Goal: Transaction & Acquisition: Purchase product/service

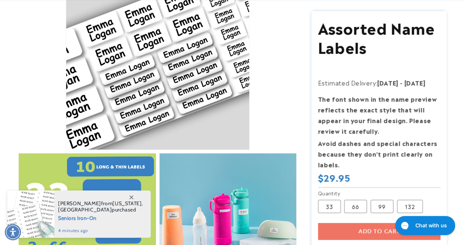
scroll to position [196, 0]
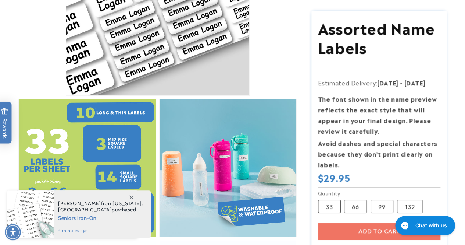
click at [328, 204] on label "33 Variant sold out or unavailable" at bounding box center [329, 205] width 23 height 13
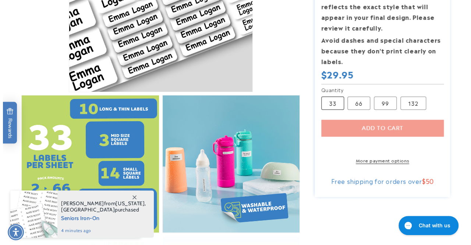
scroll to position [0, 0]
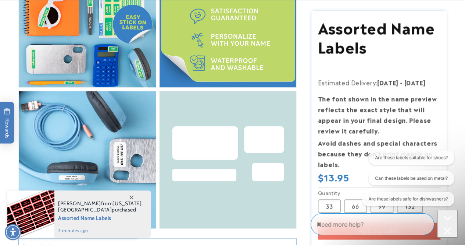
scroll to position [487, 0]
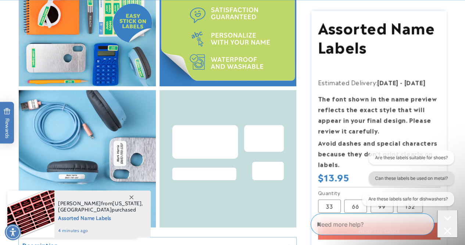
click at [411, 176] on button "Can these labels be used on metal?" at bounding box center [410, 178] width 85 height 14
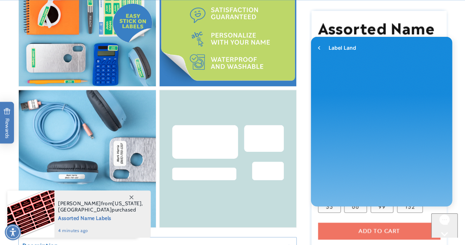
scroll to position [0, 0]
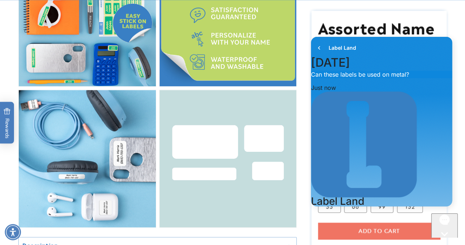
click at [320, 51] on icon "go to home page" at bounding box center [319, 47] width 7 height 9
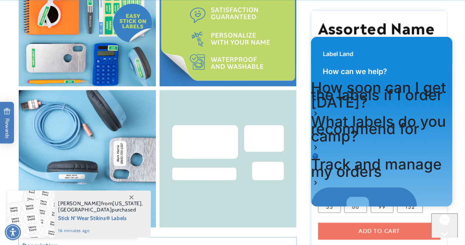
click at [447, 243] on div "Gorgias live chat" at bounding box center [444, 247] width 21 height 9
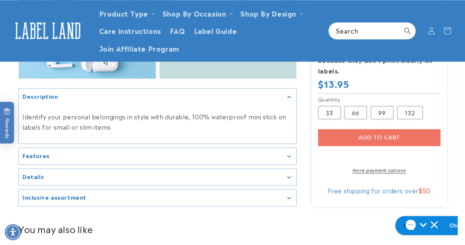
scroll to position [639, 0]
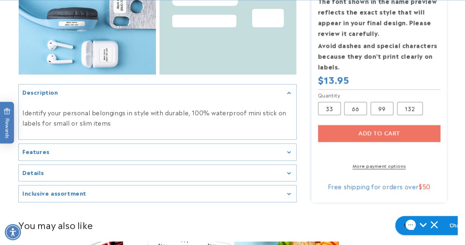
click at [362, 125] on div "Add to cart More payment options This item is a recurring or deferred purchase.…" at bounding box center [379, 147] width 122 height 44
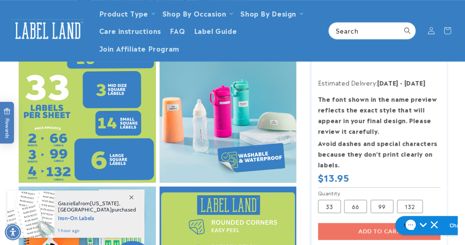
scroll to position [249, 0]
click at [355, 202] on label "66 Variant sold out or unavailable" at bounding box center [355, 205] width 23 height 13
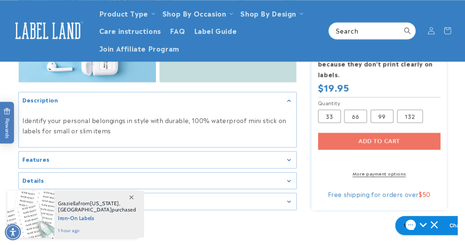
scroll to position [631, 0]
click at [367, 135] on div "Add to cart More payment options This item is a recurring or deferred purchase.…" at bounding box center [379, 155] width 122 height 44
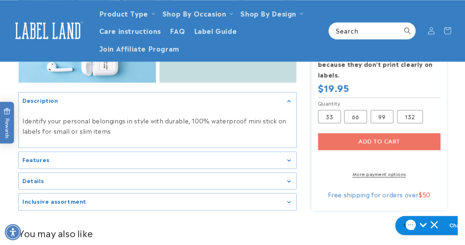
click at [380, 171] on link "More payment options" at bounding box center [379, 173] width 122 height 7
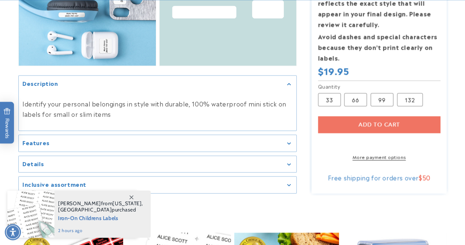
click at [289, 147] on summary "Features" at bounding box center [158, 143] width 278 height 17
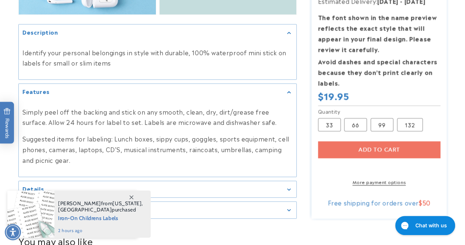
scroll to position [727, 0]
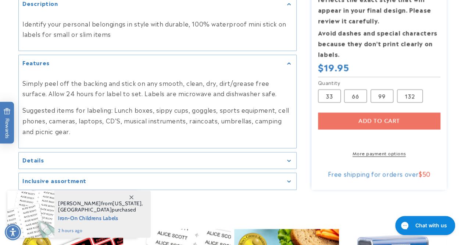
click at [292, 159] on div "Details" at bounding box center [157, 161] width 270 height 6
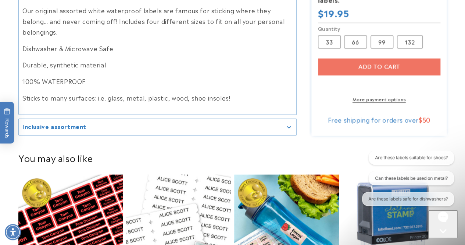
scroll to position [899, 0]
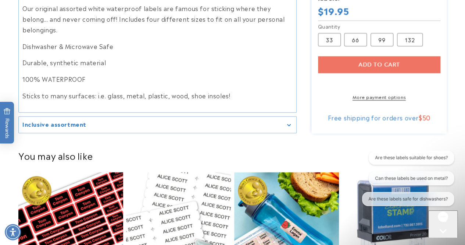
click at [289, 124] on icon "Gallery Viewer" at bounding box center [289, 125] width 4 height 2
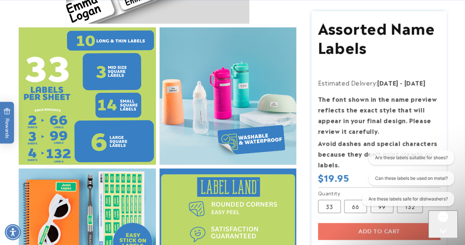
scroll to position [375, 0]
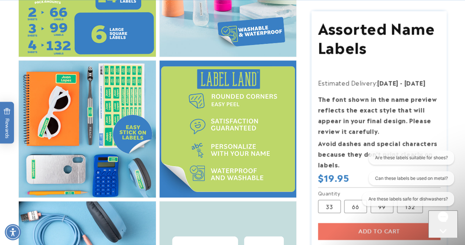
click at [361, 229] on div "Add to cart More payment options This item is a recurring or deferred purchase.…" at bounding box center [379, 244] width 122 height 44
click at [444, 240] on div "Gorgias live chat" at bounding box center [443, 244] width 24 height 9
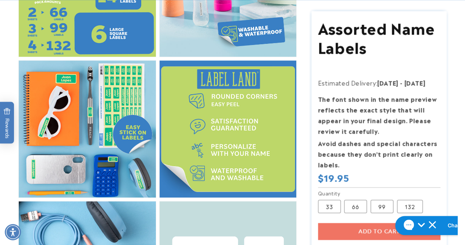
click at [364, 231] on div "Add to cart More payment options This item is a recurring or deferred purchase.…" at bounding box center [379, 244] width 122 height 44
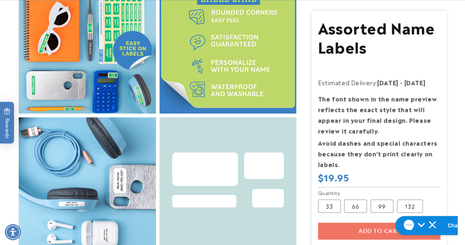
scroll to position [461, 0]
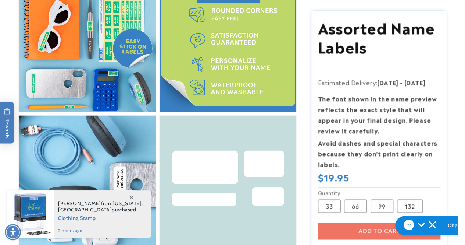
click at [341, 225] on div "Add to cart More payment options This item is a recurring or deferred purchase.…" at bounding box center [379, 244] width 122 height 44
click at [372, 234] on div "Add to cart More payment options This item is a recurring or deferred purchase.…" at bounding box center [379, 244] width 122 height 44
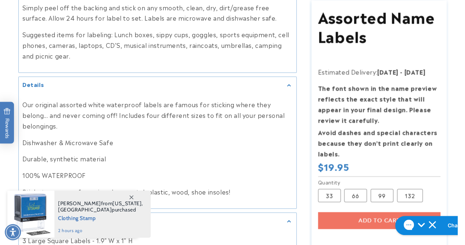
scroll to position [930, 0]
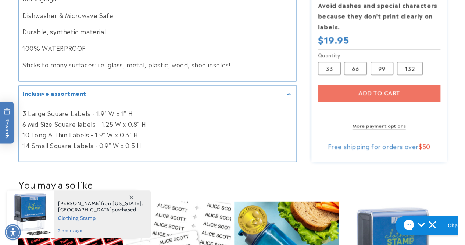
click at [382, 86] on div "Add to cart More payment options This item is a recurring or deferred purchase.…" at bounding box center [379, 107] width 122 height 44
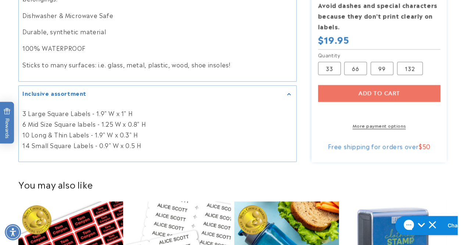
click at [378, 123] on link "More payment options" at bounding box center [379, 125] width 122 height 7
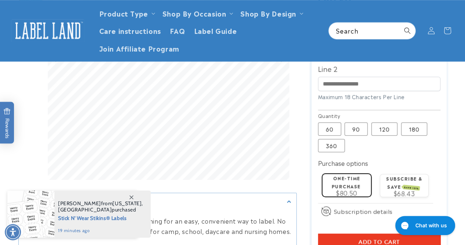
scroll to position [293, 0]
click at [361, 124] on label "90 Variant sold out or unavailable" at bounding box center [356, 128] width 23 height 13
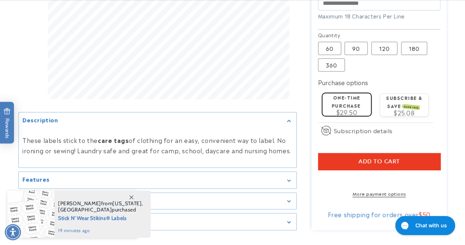
scroll to position [376, 0]
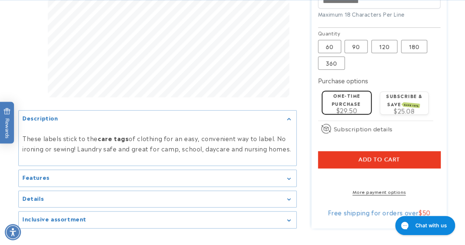
click at [382, 161] on span "Add to cart" at bounding box center [380, 159] width 42 height 7
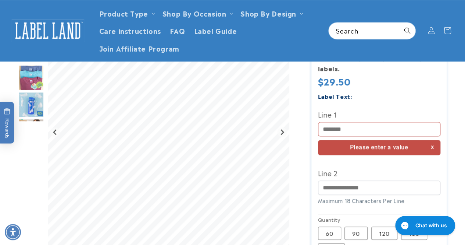
scroll to position [192, 0]
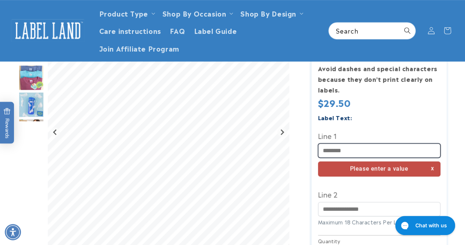
click at [365, 153] on input "Line 1" at bounding box center [379, 150] width 122 height 14
type input "*"
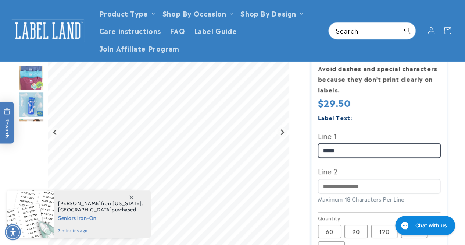
type input "*****"
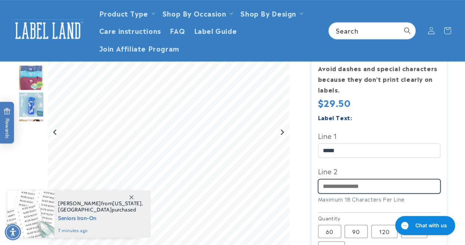
click at [349, 183] on input "Line 2" at bounding box center [379, 186] width 122 height 14
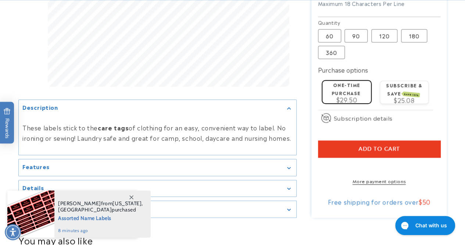
scroll to position [388, 0]
type input "**********"
click at [380, 148] on span "Add to cart" at bounding box center [380, 148] width 42 height 7
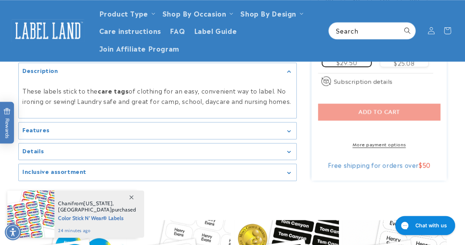
scroll to position [434, 0]
click at [367, 147] on link "More payment options" at bounding box center [379, 144] width 122 height 7
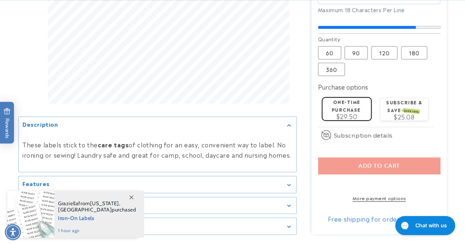
scroll to position [384, 0]
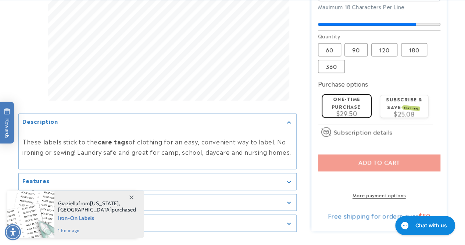
click at [131, 200] on span at bounding box center [131, 196] width 13 height 13
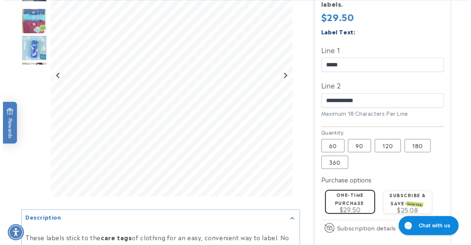
scroll to position [321, 0]
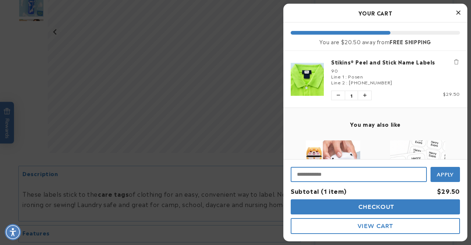
click at [343, 175] on input "Input Discount" at bounding box center [359, 174] width 136 height 15
paste input "**********"
type input "**********"
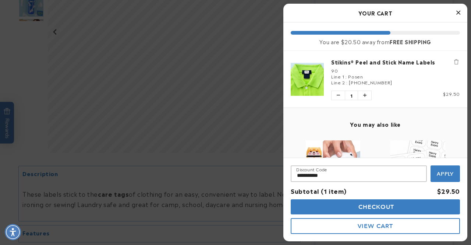
click at [441, 174] on span "Apply" at bounding box center [444, 173] width 17 height 7
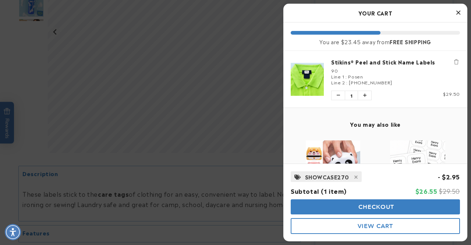
click at [311, 205] on button "Checkout" at bounding box center [375, 206] width 169 height 15
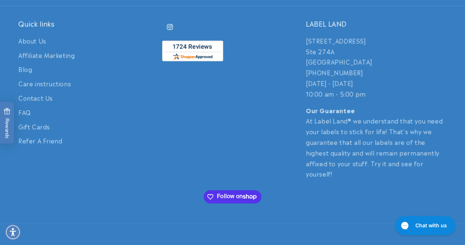
scroll to position [1740, 0]
